Goal: Find specific page/section: Find specific page/section

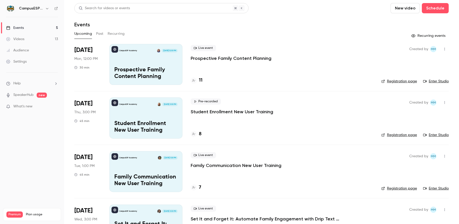
scroll to position [84, 0]
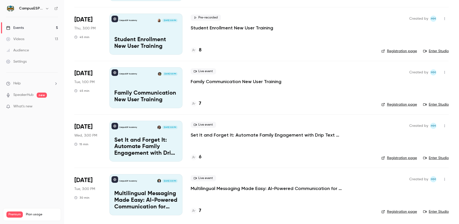
click at [39, 28] on link "Events 5" at bounding box center [32, 27] width 64 height 11
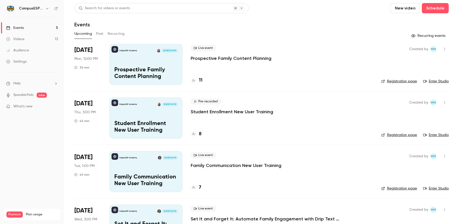
click at [19, 40] on div "Videos" at bounding box center [15, 39] width 18 height 5
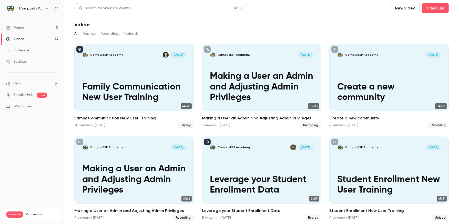
click at [110, 33] on button "Recordings" at bounding box center [110, 34] width 20 height 8
